Goal: Information Seeking & Learning: Learn about a topic

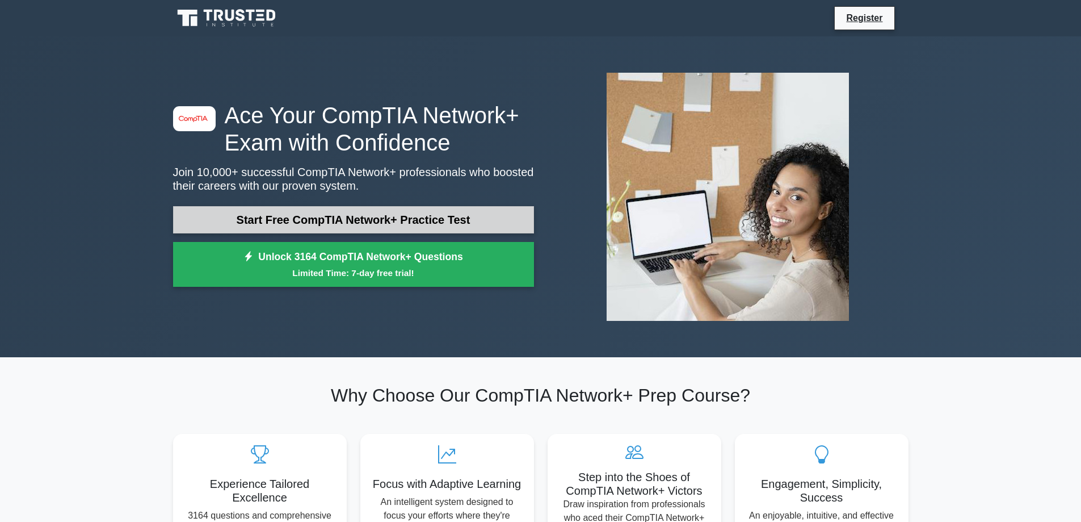
click at [359, 206] on link "Start Free CompTIA Network+ Practice Test" at bounding box center [353, 219] width 361 height 27
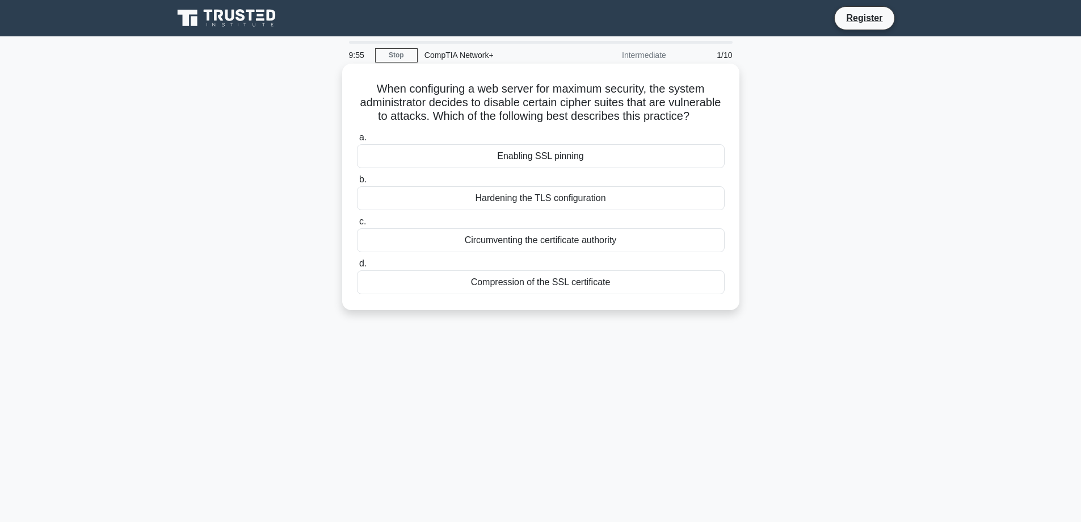
click at [547, 168] on div "Enabling SSL pinning" at bounding box center [541, 156] width 368 height 24
click at [357, 141] on input "a. Enabling SSL pinning" at bounding box center [357, 137] width 0 height 7
click at [569, 153] on div "Restrict network access hours" at bounding box center [541, 156] width 368 height 24
click at [357, 141] on input "a. Restrict network access hours" at bounding box center [357, 137] width 0 height 7
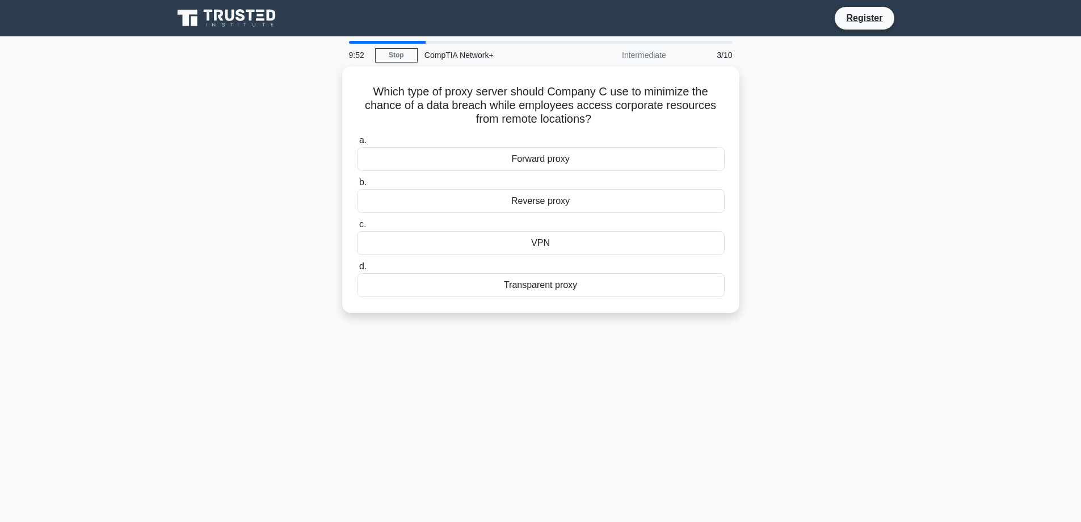
click at [569, 153] on div "Forward proxy" at bounding box center [541, 159] width 368 height 24
click at [357, 144] on input "a. Forward proxy" at bounding box center [357, 140] width 0 height 7
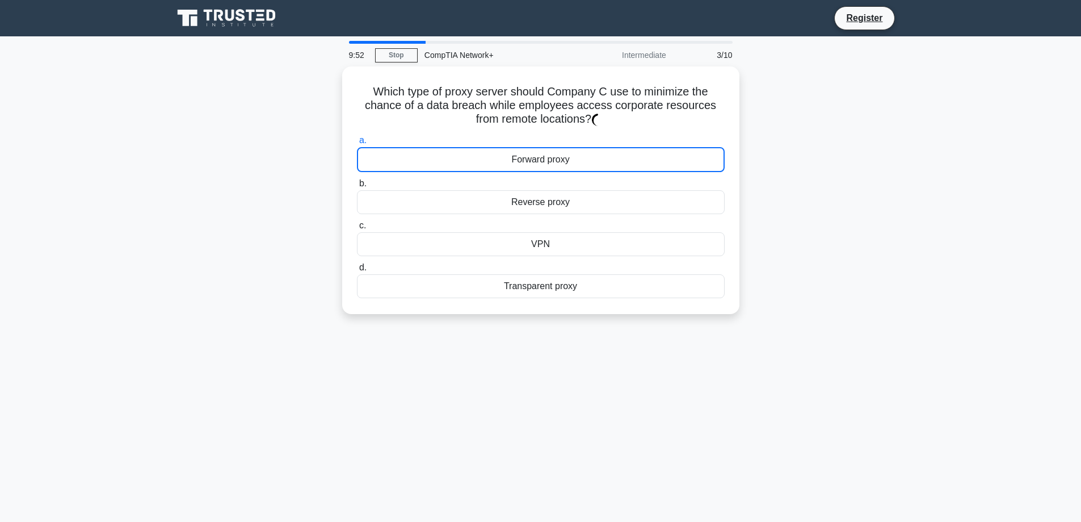
click at [569, 153] on div "Forward proxy" at bounding box center [541, 159] width 368 height 25
